Goal: Check status: Check status

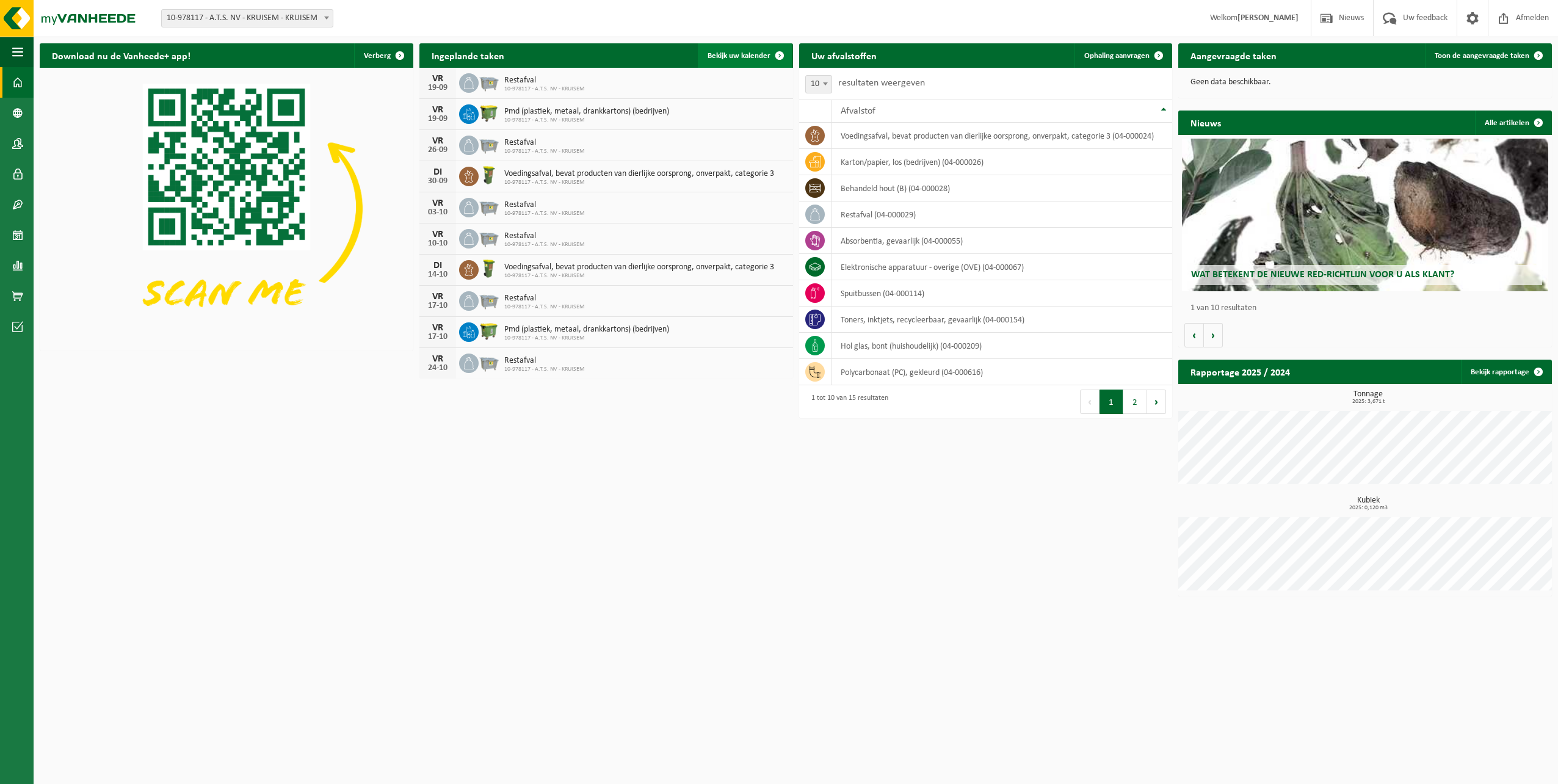
click at [747, 53] on span "Bekijk uw kalender" at bounding box center [739, 56] width 63 height 8
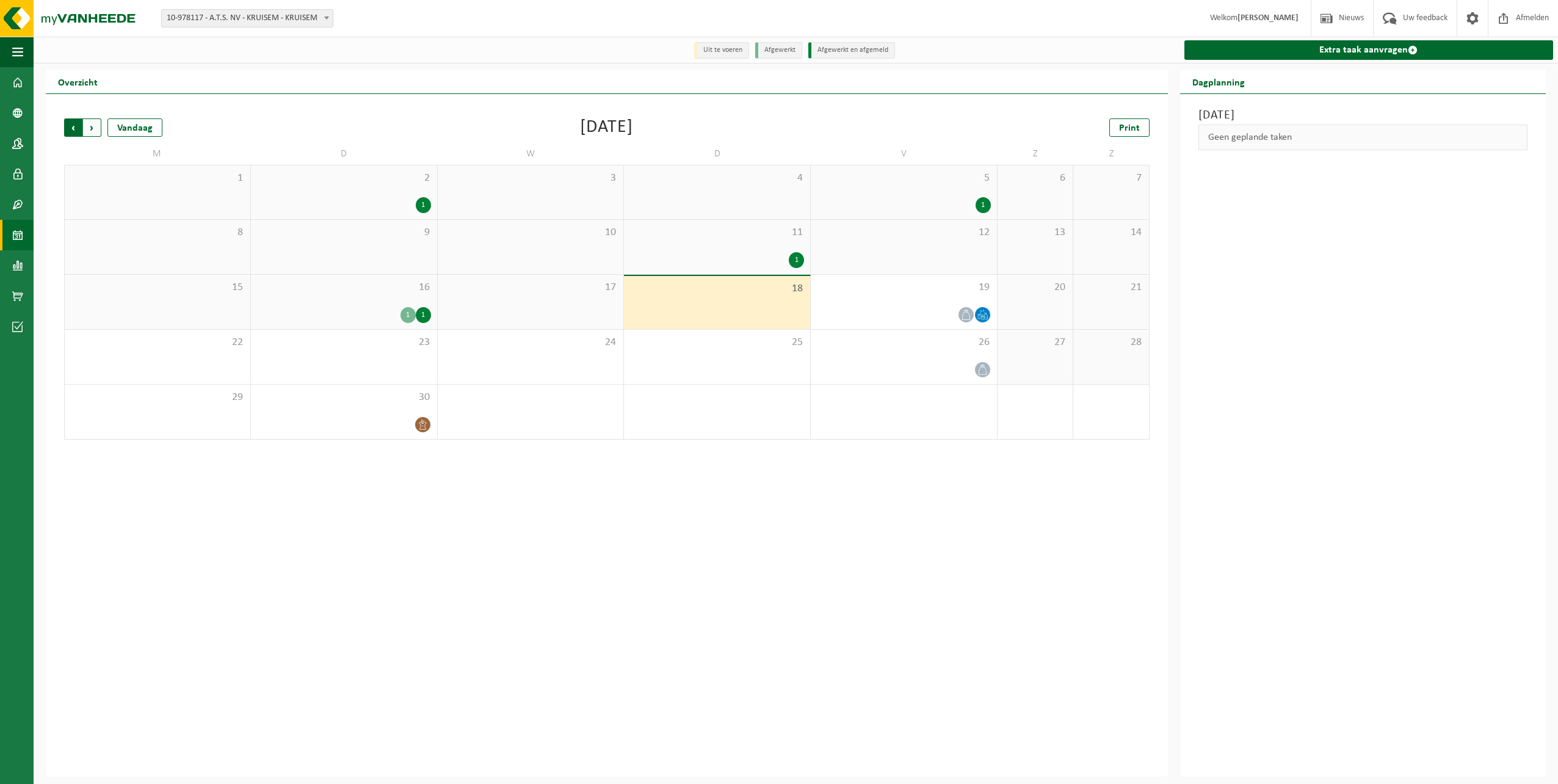
click at [93, 134] on span "Volgende" at bounding box center [92, 127] width 18 height 18
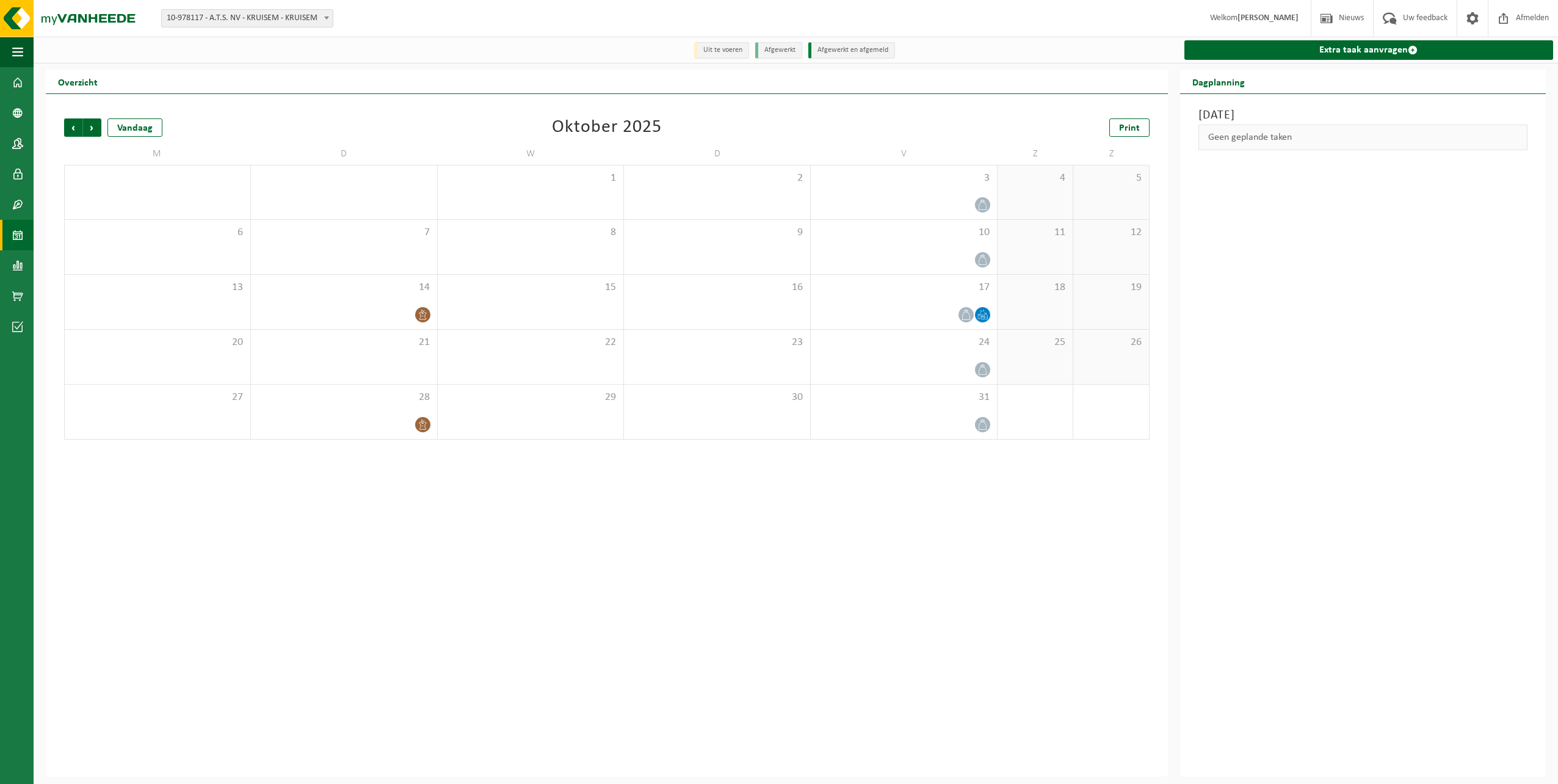
click at [93, 134] on span "Volgende" at bounding box center [92, 127] width 18 height 18
click at [57, 130] on div "Vorige Volgende Vandaag December 2025 Print M D W D V Z Z 1 2 3 4 5 6 7 8 9 10 …" at bounding box center [607, 435] width 1122 height 682
click at [62, 129] on div "Vorige Volgende Vandaag December 2025 Print M D W D V Z Z 1 2 3 4 5 6 7 8 9 10 …" at bounding box center [607, 279] width 1098 height 346
click at [67, 126] on span "Vorige" at bounding box center [73, 127] width 18 height 18
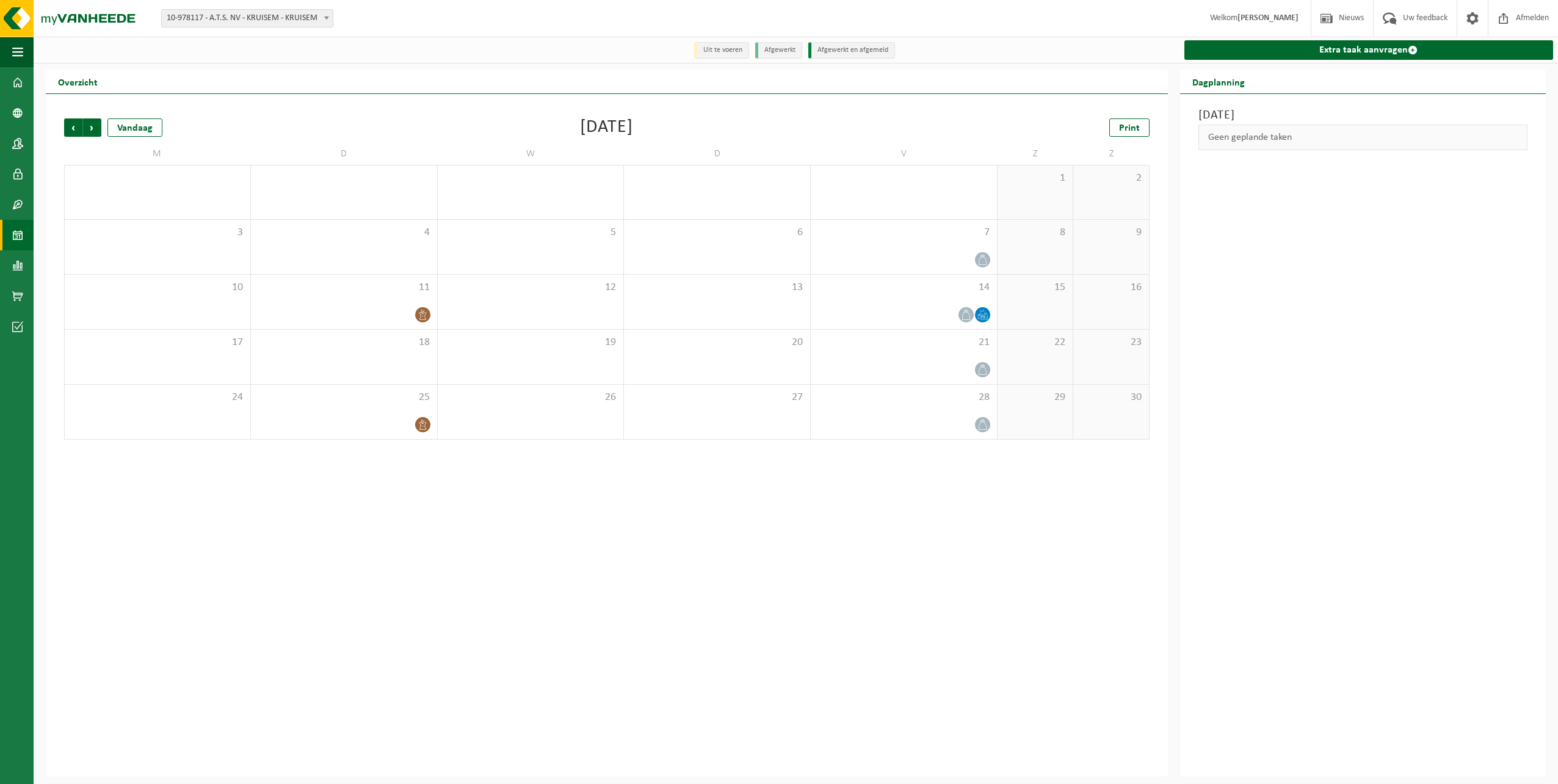
click at [67, 126] on span "Vorige" at bounding box center [73, 127] width 18 height 18
click at [984, 370] on icon at bounding box center [983, 370] width 11 height 11
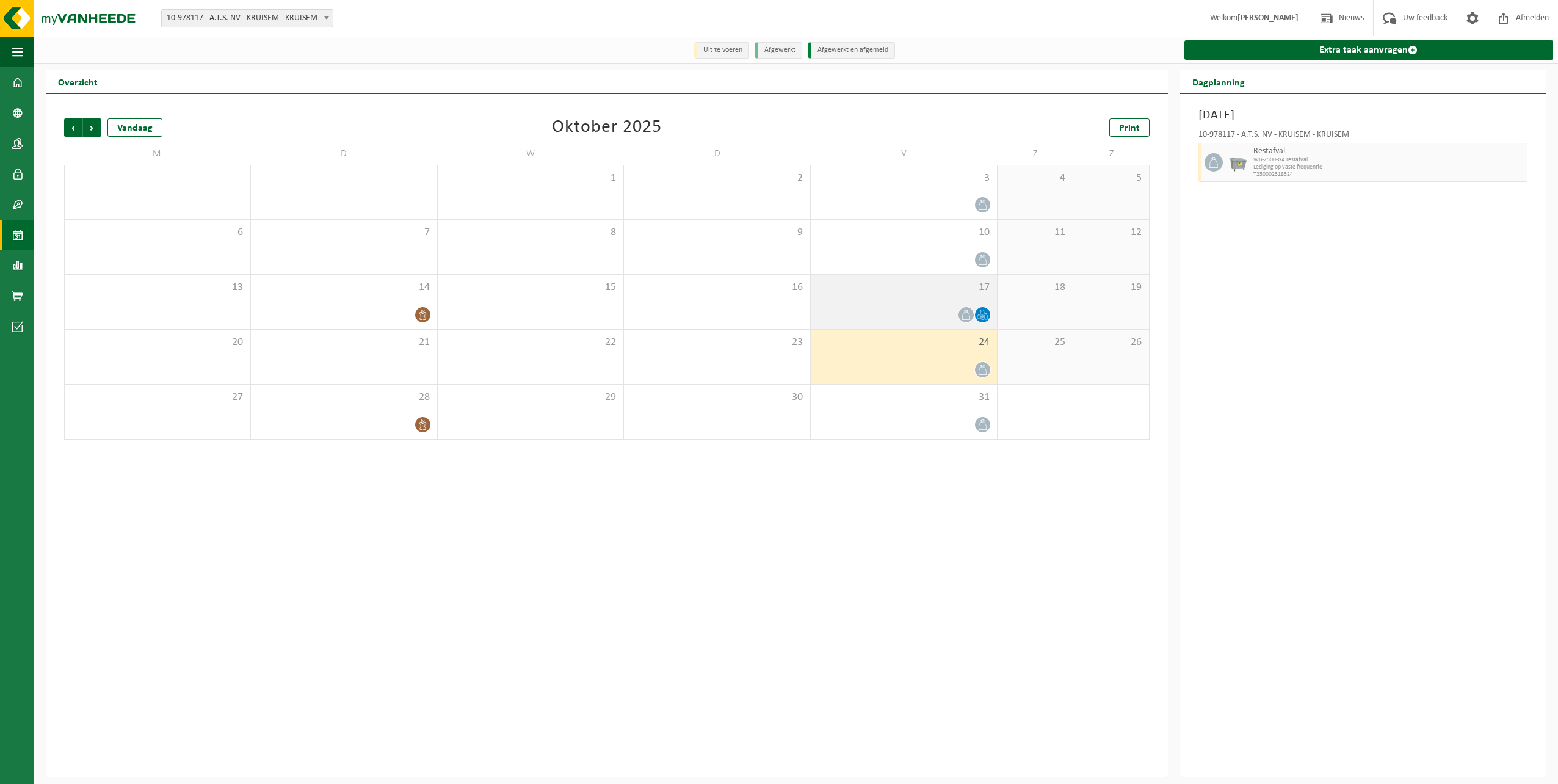
click at [873, 306] on div "17" at bounding box center [904, 301] width 186 height 54
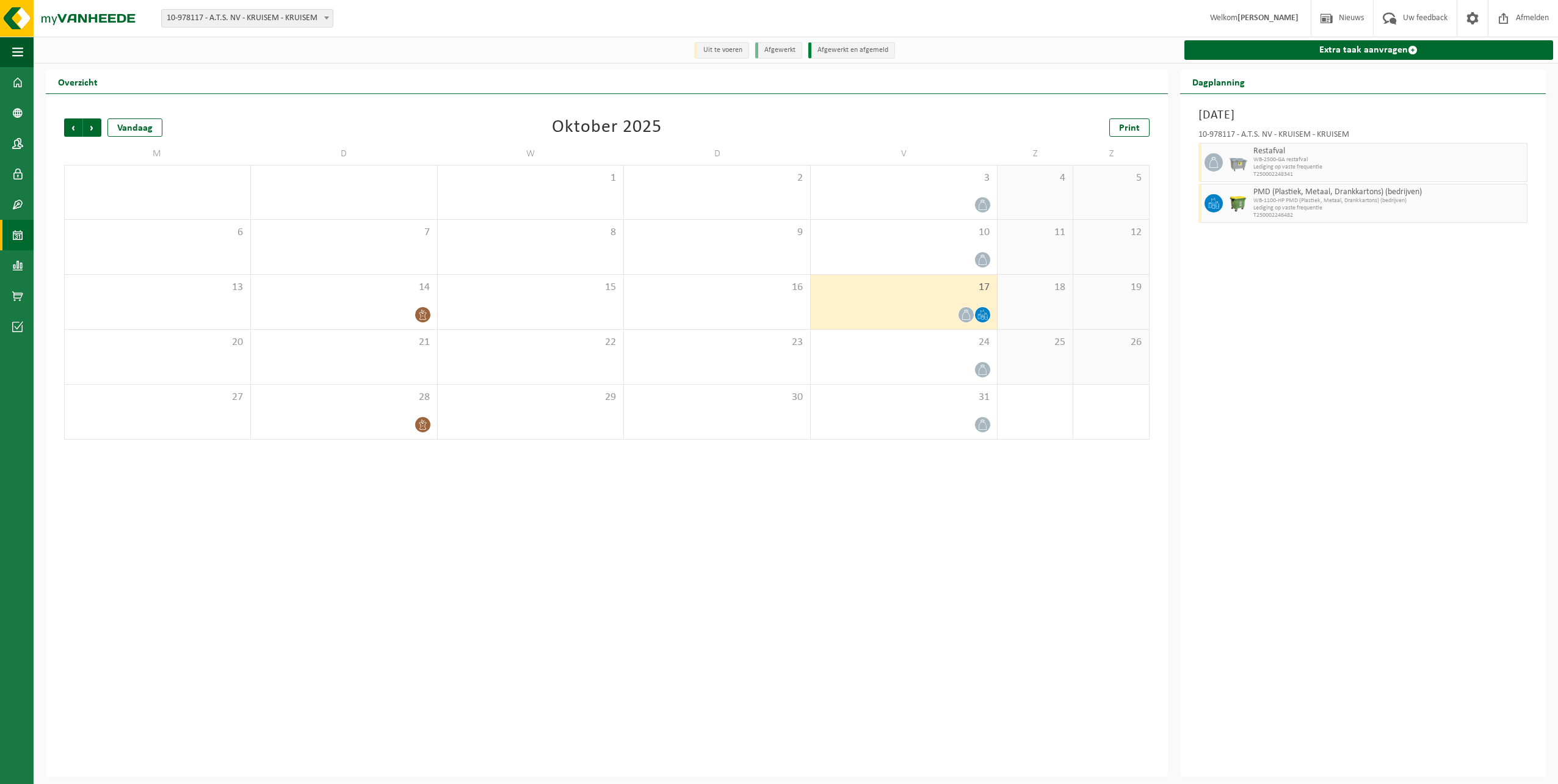
click at [862, 294] on span "17" at bounding box center [904, 287] width 174 height 13
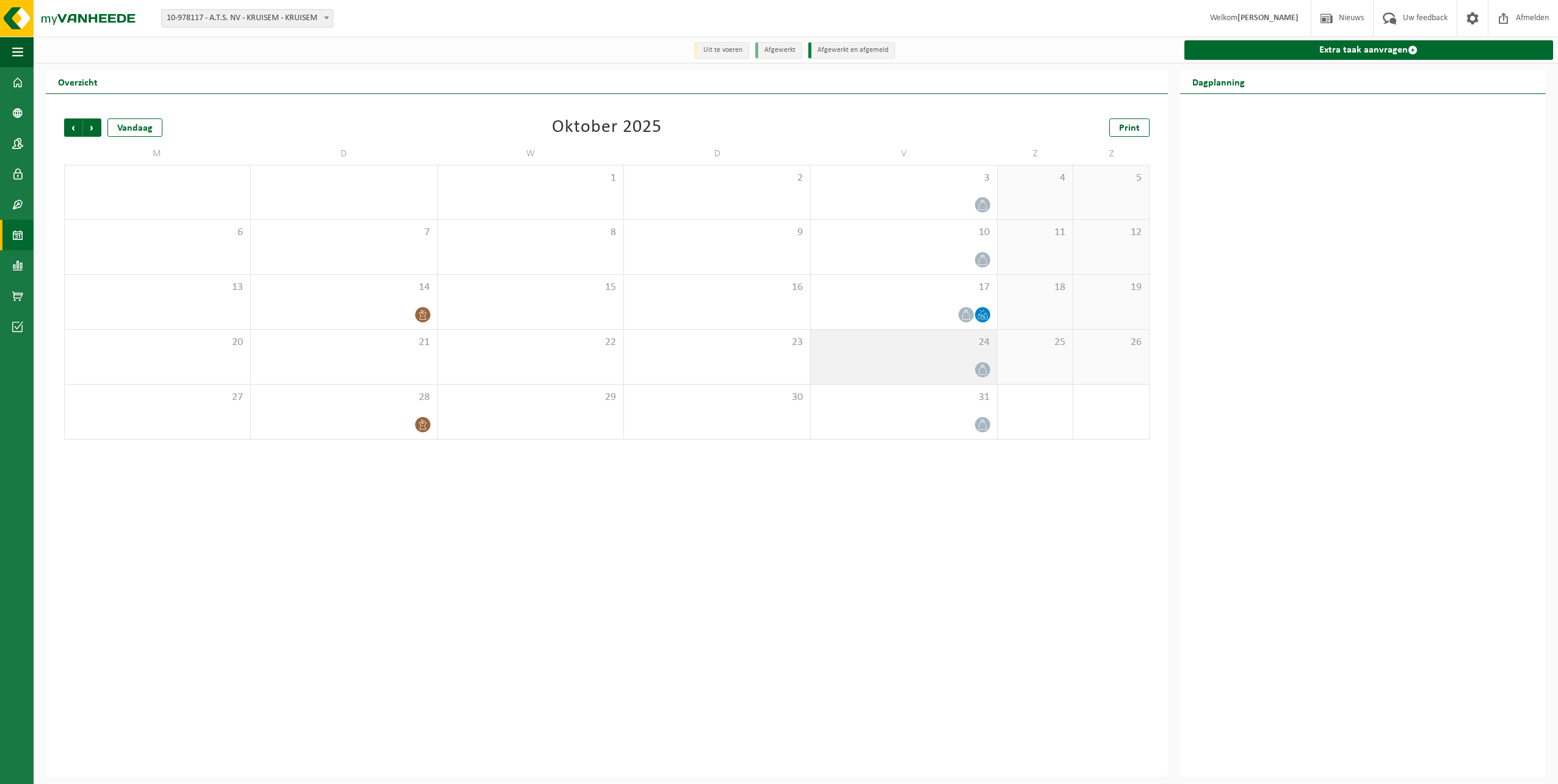
click at [846, 382] on div "24" at bounding box center [904, 356] width 186 height 54
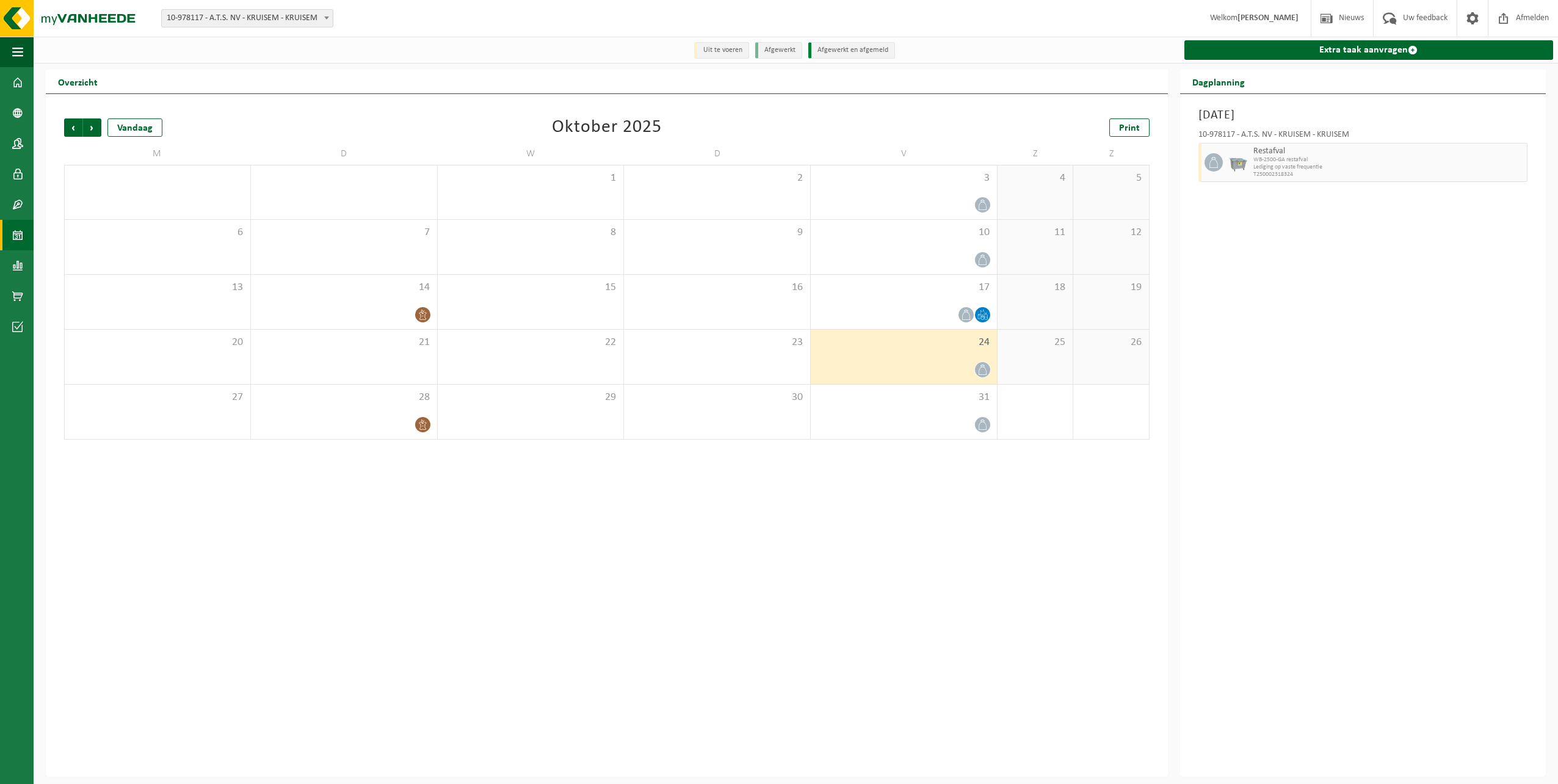
click at [850, 356] on div "24" at bounding box center [904, 356] width 186 height 54
